Goal: Find specific page/section: Find specific page/section

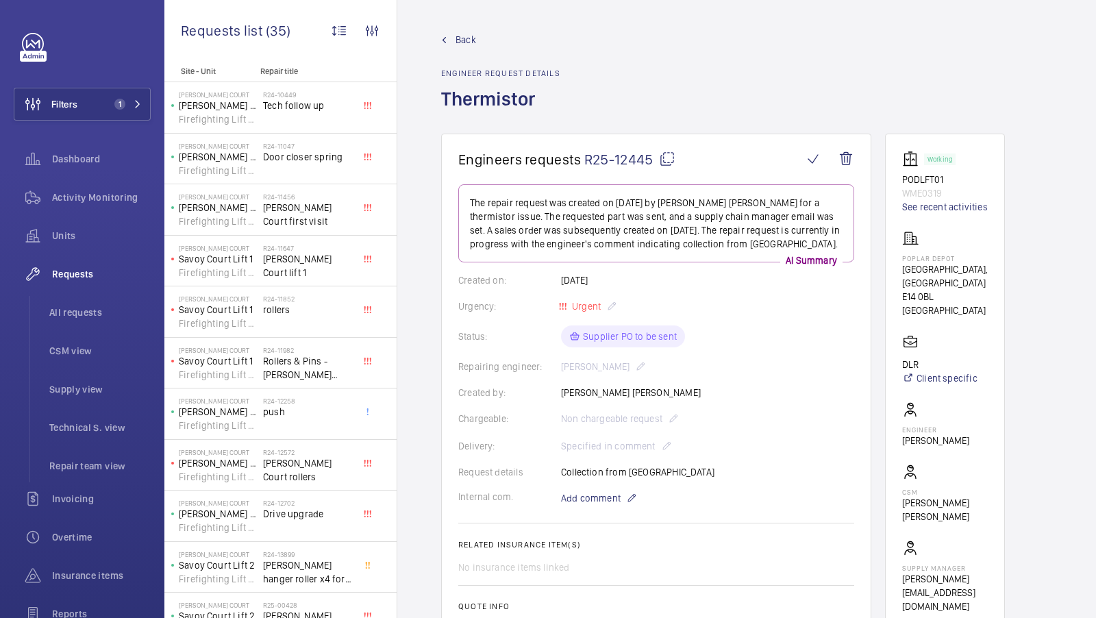
scroll to position [462, 0]
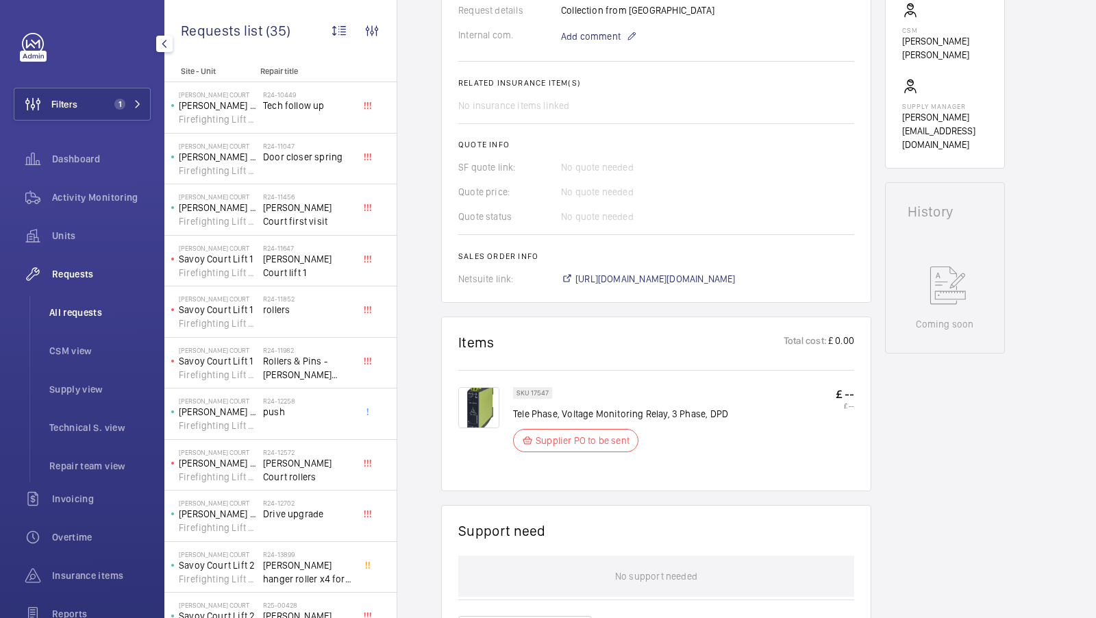
click at [70, 316] on span "All requests" at bounding box center [99, 312] width 101 height 14
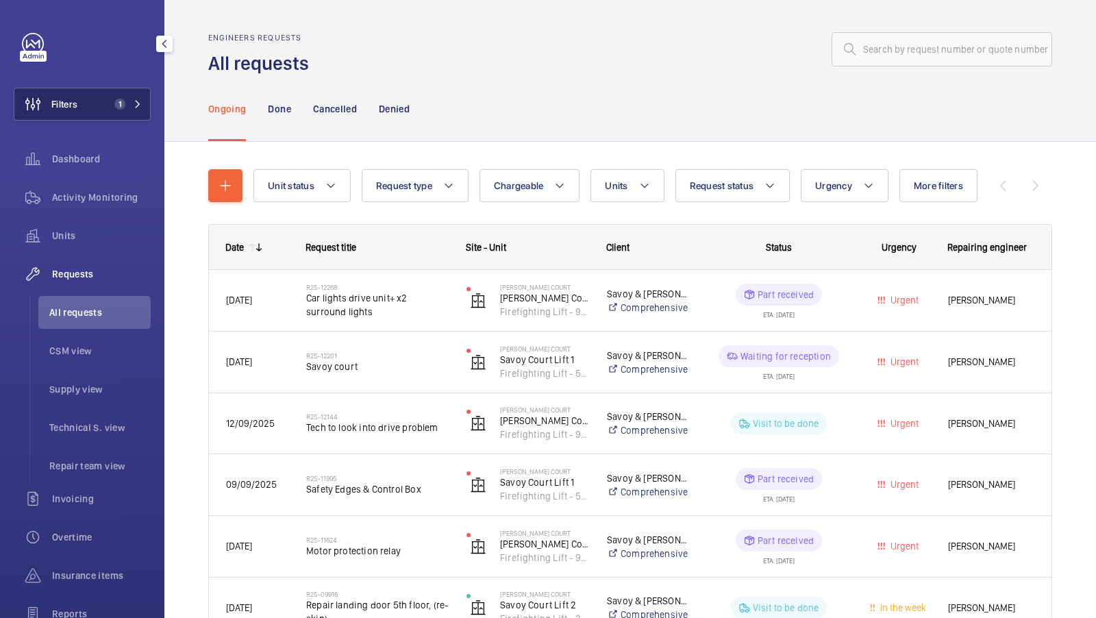
click at [140, 106] on mat-icon at bounding box center [138, 104] width 8 height 8
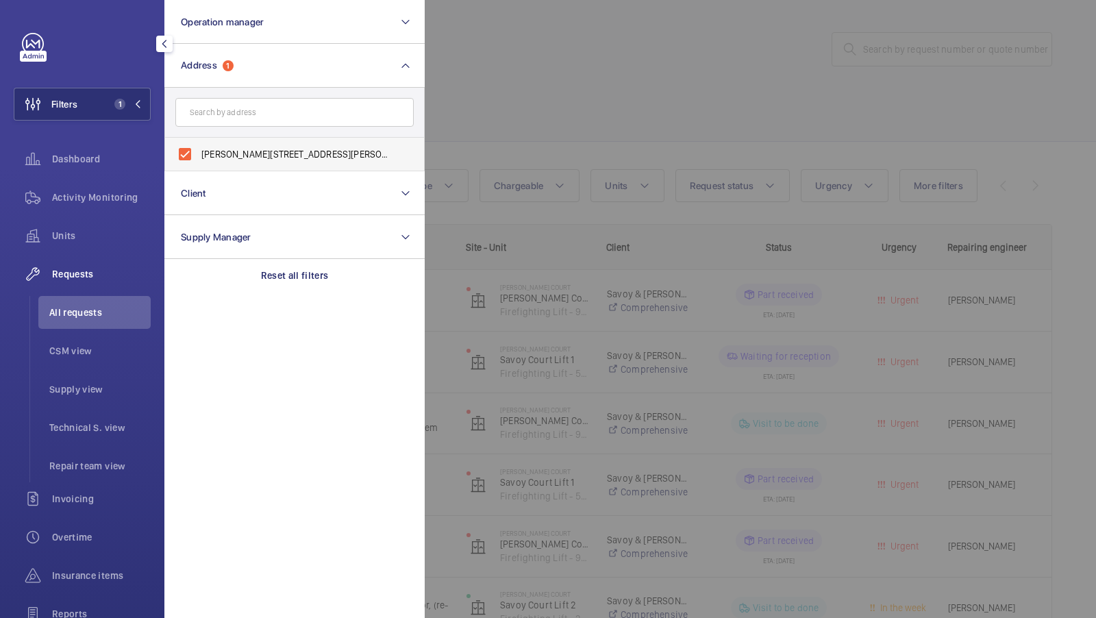
click at [236, 157] on span "[PERSON_NAME][STREET_ADDRESS][PERSON_NAME]" at bounding box center [295, 154] width 188 height 14
click at [199, 157] on input "[PERSON_NAME][STREET_ADDRESS][PERSON_NAME]" at bounding box center [184, 153] width 27 height 27
checkbox input "false"
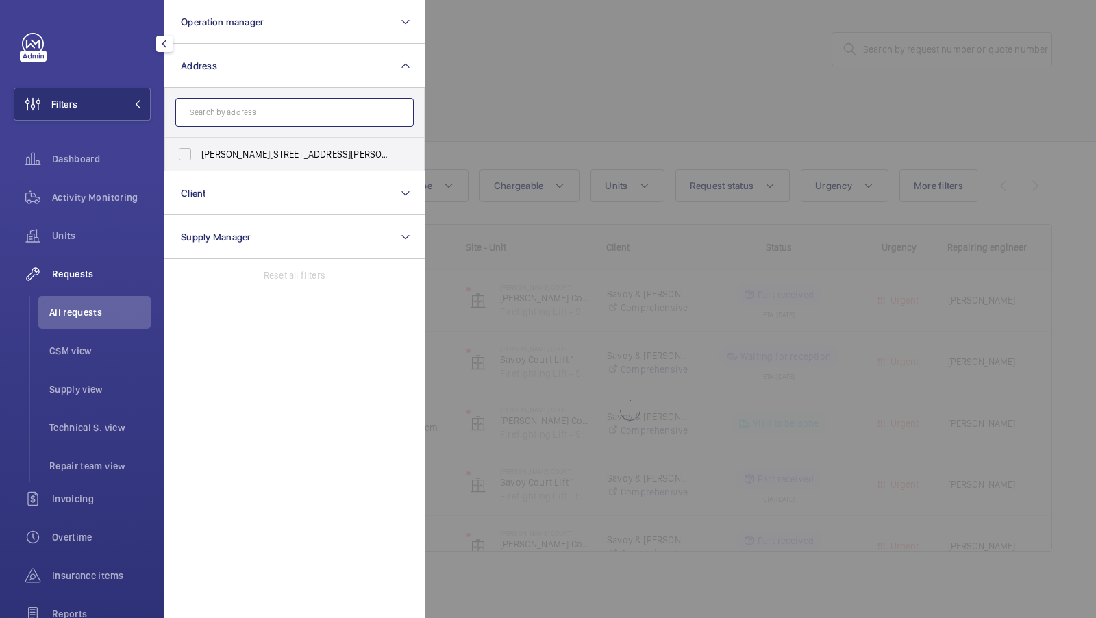
click at [225, 121] on input "text" at bounding box center [294, 112] width 238 height 29
type input "[GEOGRAPHIC_DATA]"
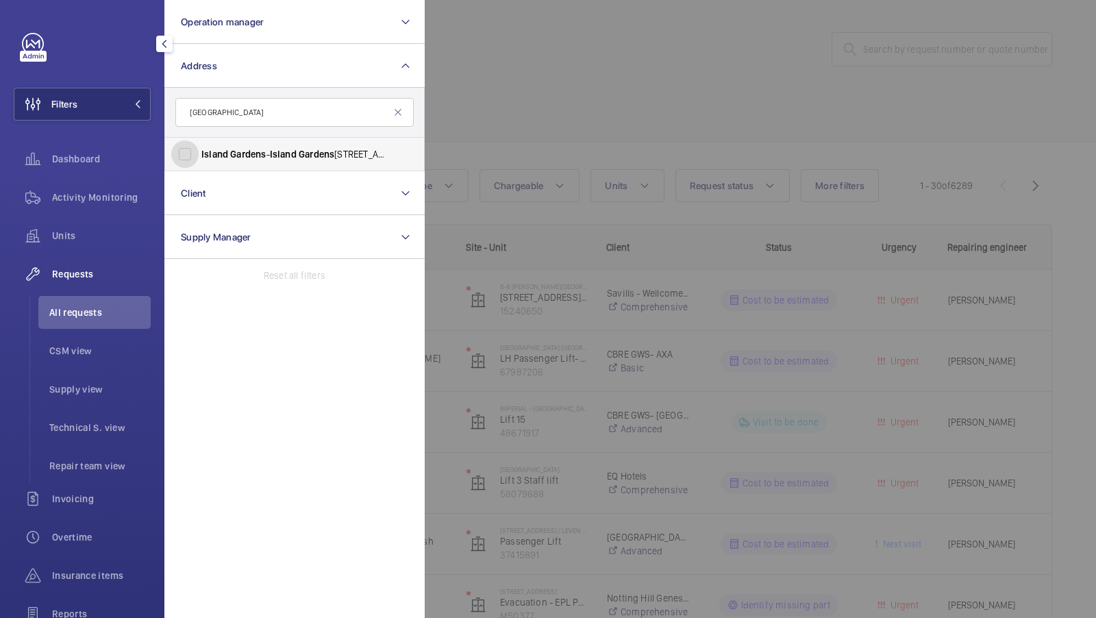
click at [191, 162] on input "[GEOGRAPHIC_DATA] - [GEOGRAPHIC_DATA] , [GEOGRAPHIC_DATA], [GEOGRAPHIC_DATA]" at bounding box center [184, 153] width 27 height 27
checkbox input "true"
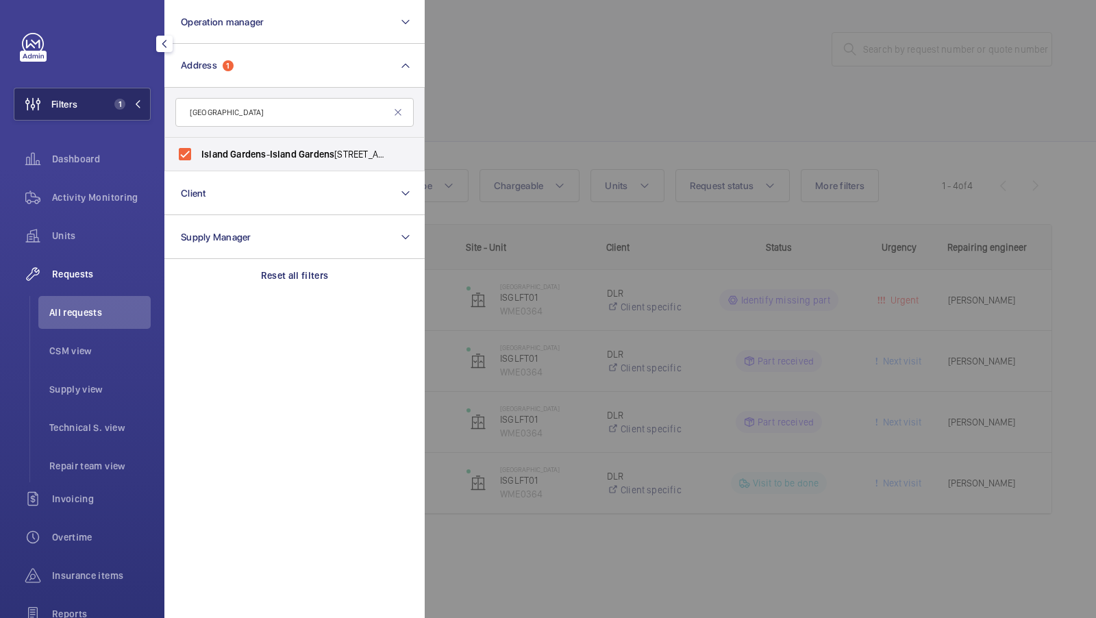
click at [134, 110] on button "Filters 1" at bounding box center [82, 104] width 137 height 33
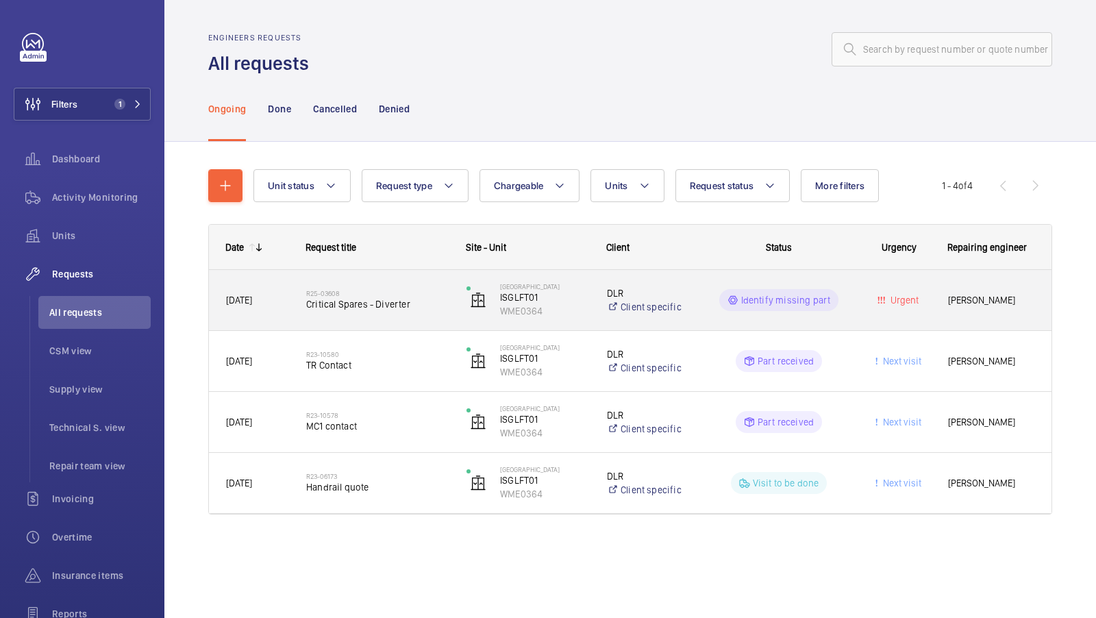
click at [379, 296] on h2 "R25-03608" at bounding box center [377, 293] width 142 height 8
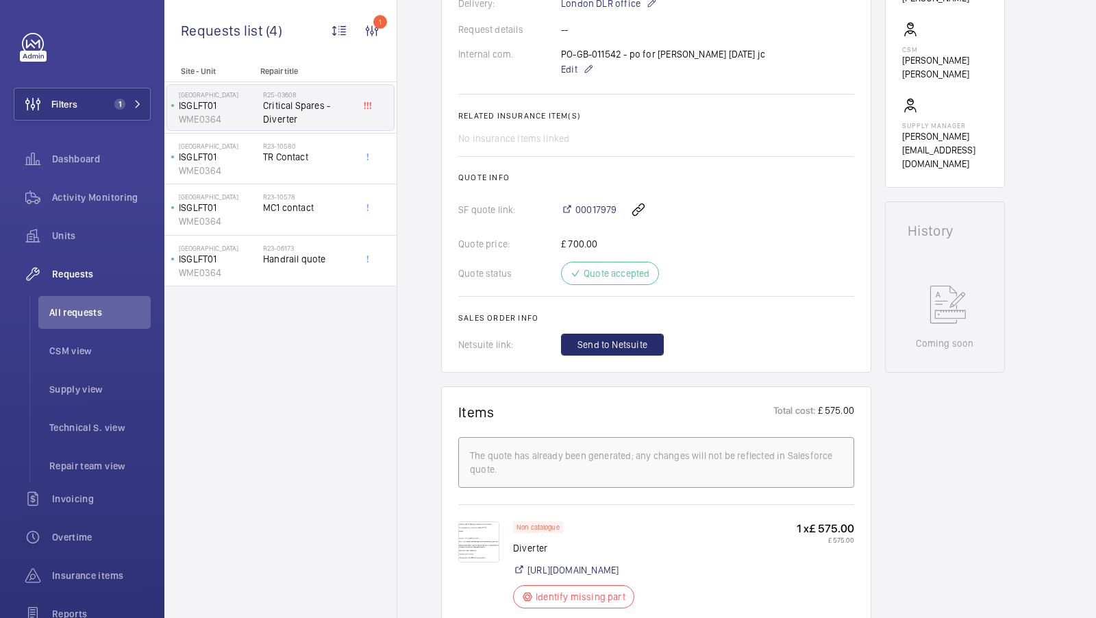
scroll to position [676, 0]
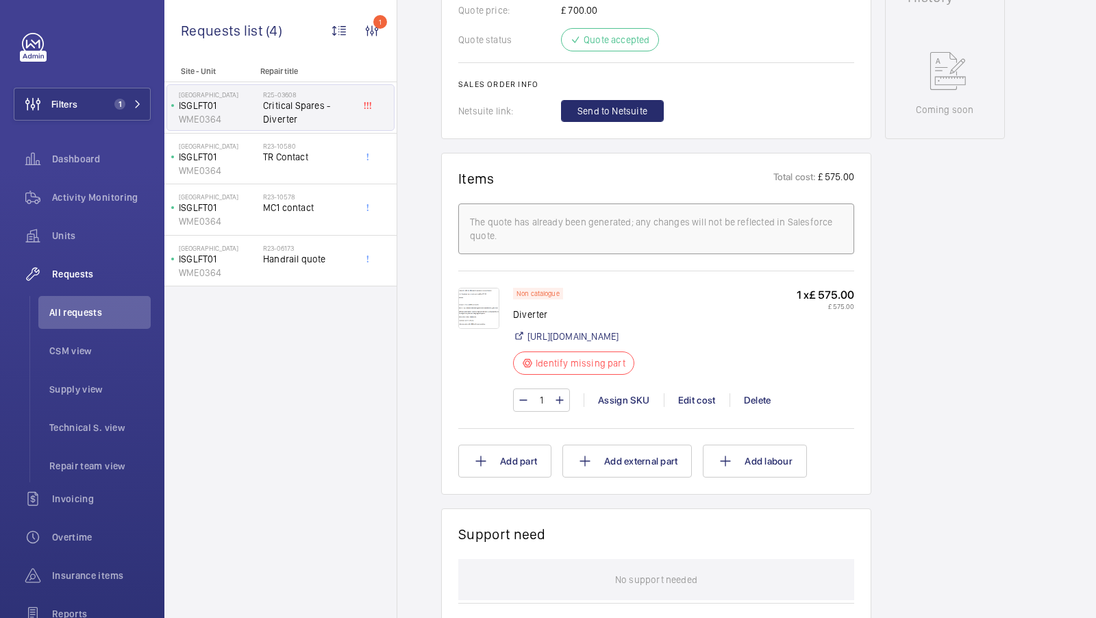
click at [473, 306] on img at bounding box center [478, 308] width 41 height 41
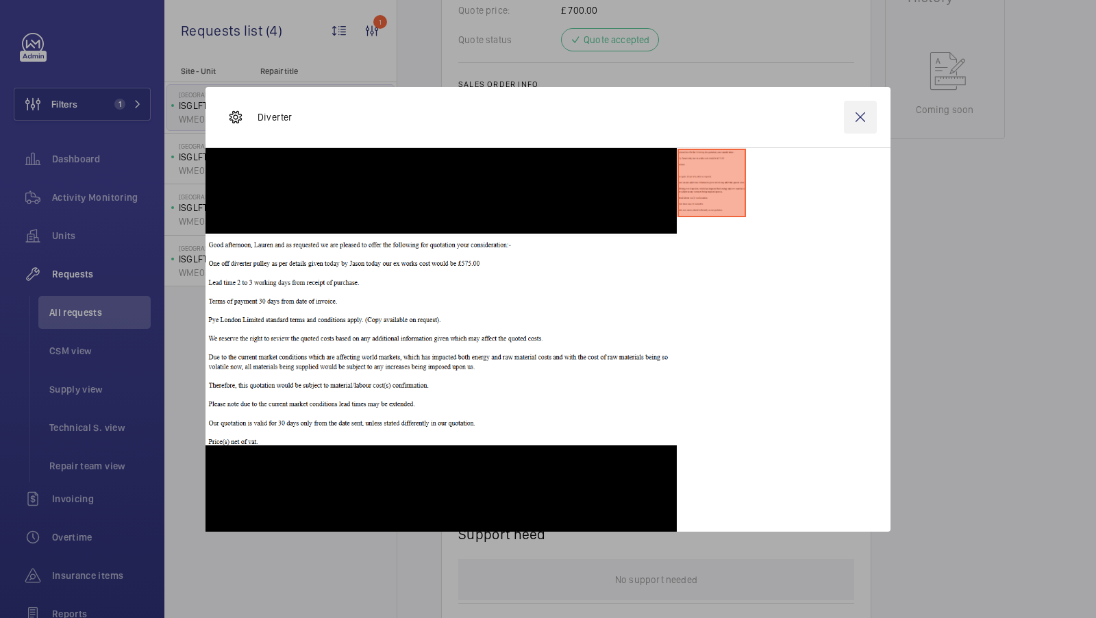
click at [854, 116] on wm-front-icon-button at bounding box center [860, 117] width 33 height 33
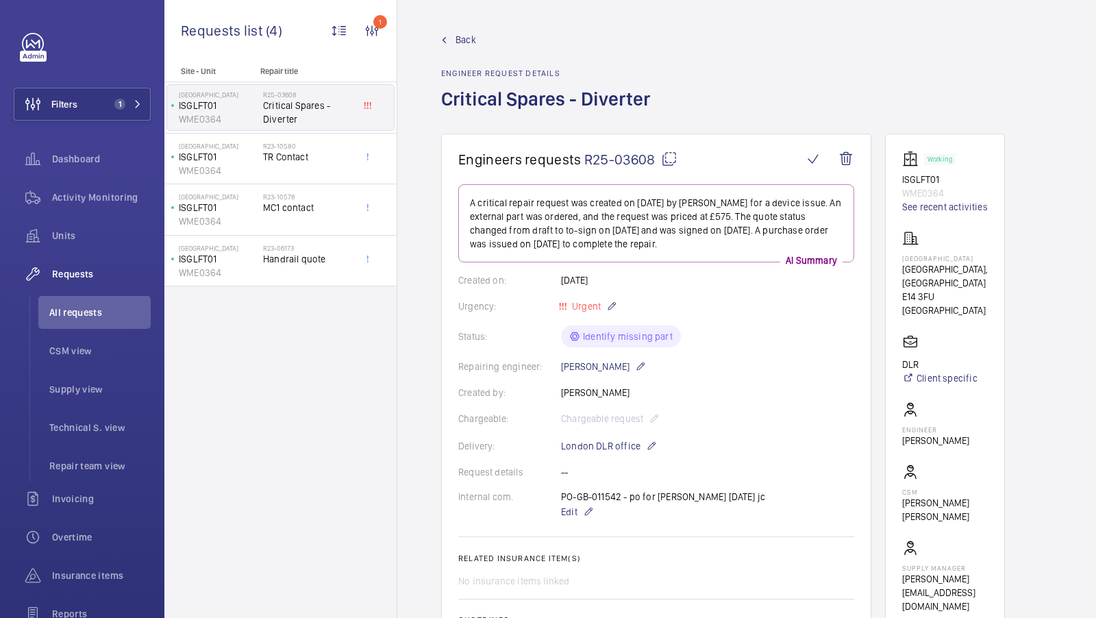
scroll to position [205, 0]
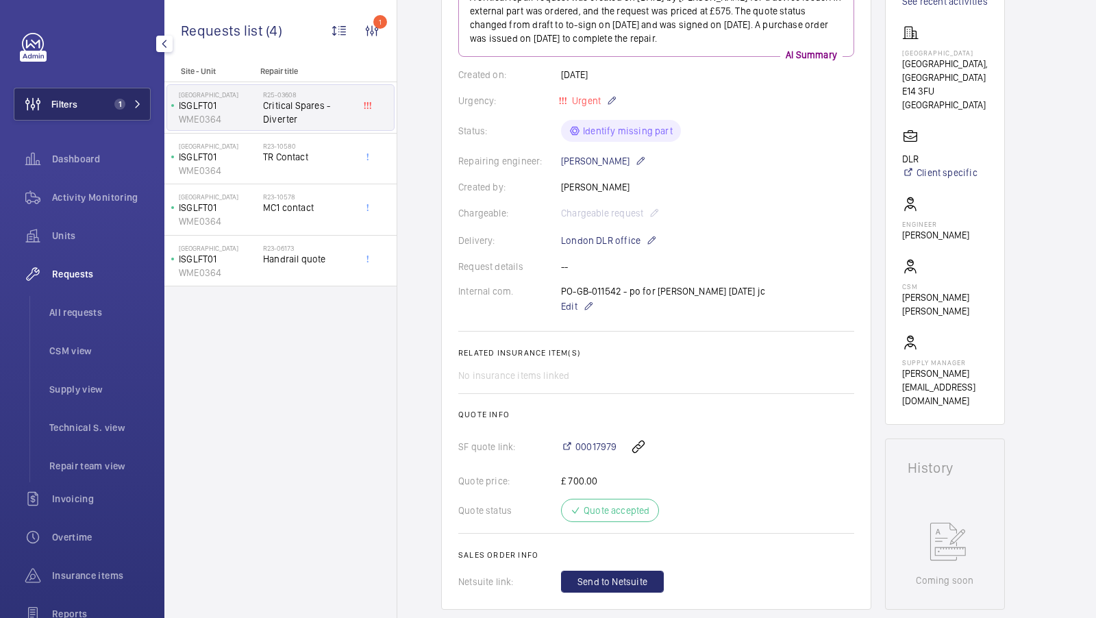
click at [122, 115] on button "Filters 1" at bounding box center [82, 104] width 137 height 33
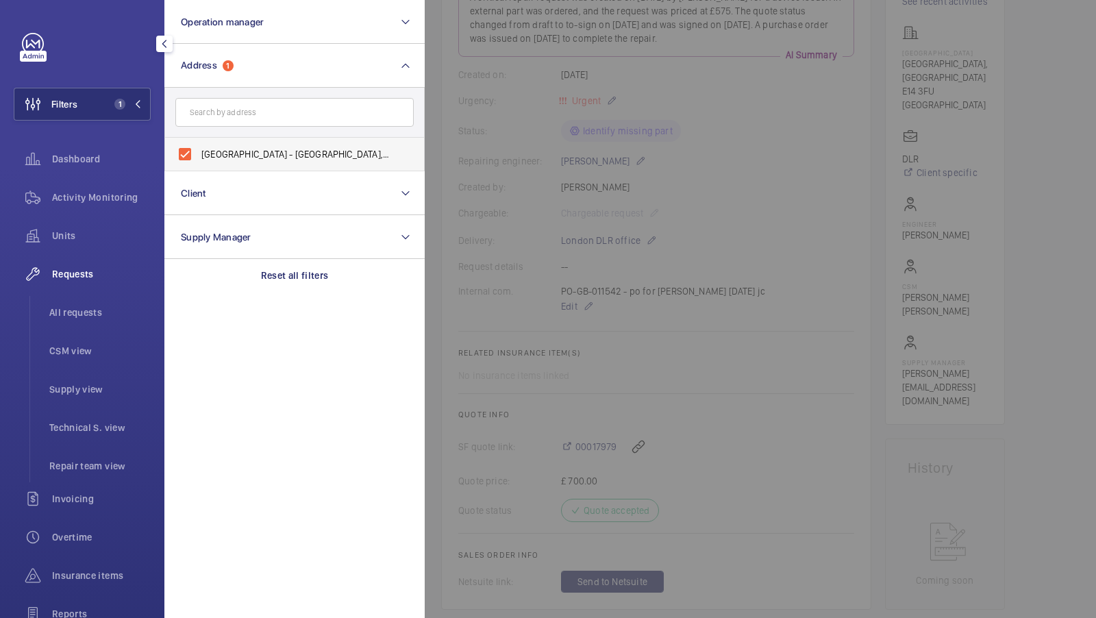
click at [250, 147] on span "[GEOGRAPHIC_DATA] - [GEOGRAPHIC_DATA], [GEOGRAPHIC_DATA], [GEOGRAPHIC_DATA]" at bounding box center [295, 154] width 188 height 14
click at [199, 147] on input "[GEOGRAPHIC_DATA] - [GEOGRAPHIC_DATA], [GEOGRAPHIC_DATA], [GEOGRAPHIC_DATA]" at bounding box center [184, 153] width 27 height 27
checkbox input "false"
click at [245, 118] on input "text" at bounding box center [294, 112] width 238 height 29
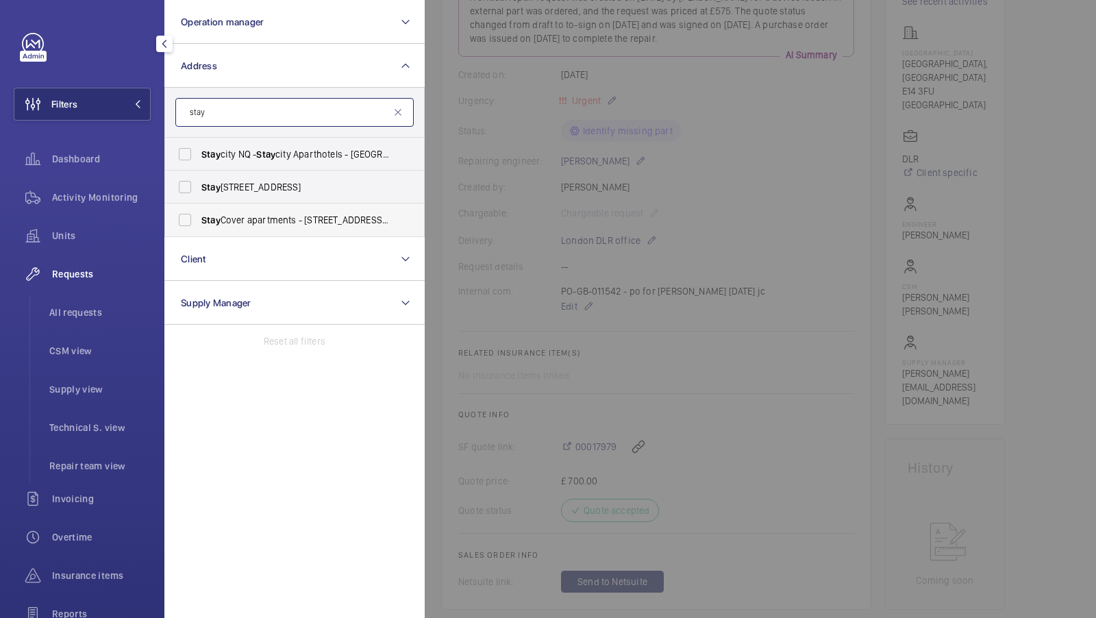
type input "stay"
click at [283, 223] on span "Stay Cover apartments - [STREET_ADDRESS][PERSON_NAME]" at bounding box center [295, 220] width 188 height 14
click at [199, 223] on input "Stay Cover apartments - [STREET_ADDRESS][PERSON_NAME]" at bounding box center [184, 219] width 27 height 27
checkbox input "true"
click at [118, 90] on button "Filters 1" at bounding box center [82, 104] width 137 height 33
